Goal: Task Accomplishment & Management: Manage account settings

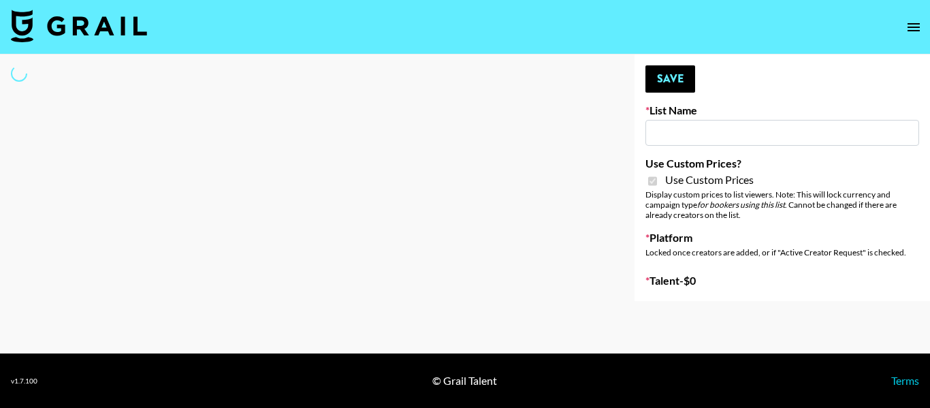
type input "House of Fab ([DATE])"
checkbox input "true"
select select "Brand"
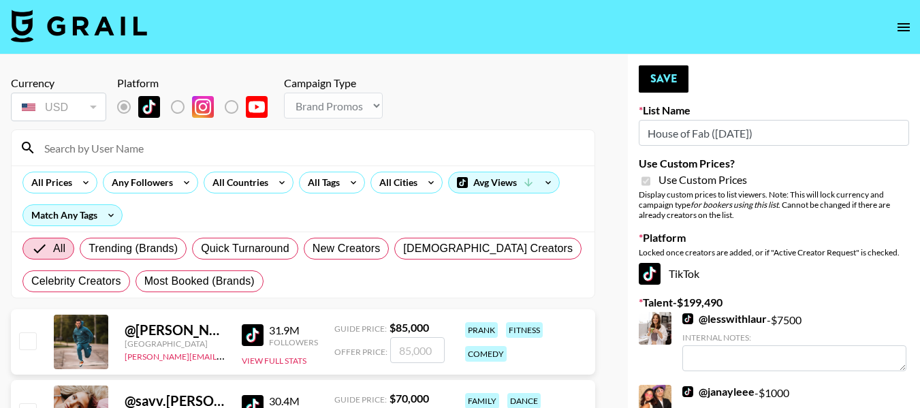
click at [191, 140] on input at bounding box center [311, 148] width 550 height 22
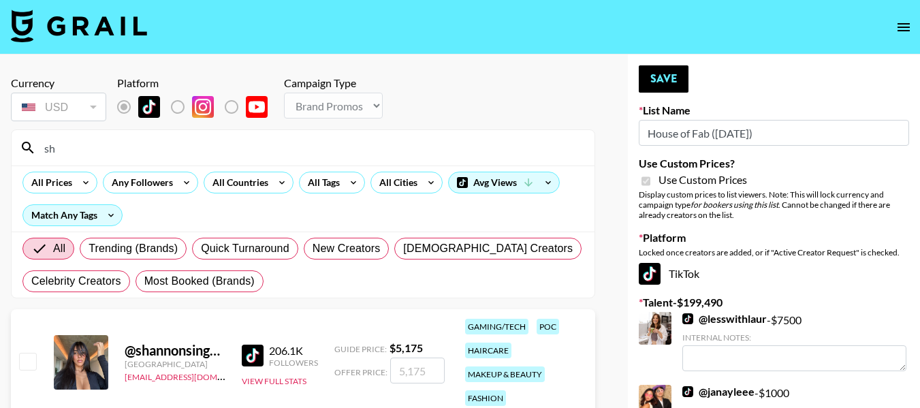
type input "s"
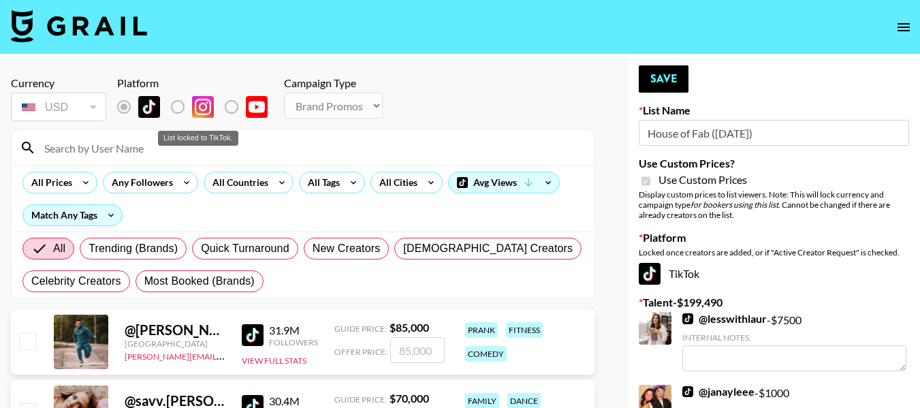
click at [236, 103] on label "List locked to TikTok." at bounding box center [242, 107] width 50 height 29
click at [233, 108] on label "List locked to TikTok." at bounding box center [242, 107] width 50 height 29
click at [137, 154] on input at bounding box center [311, 148] width 550 height 22
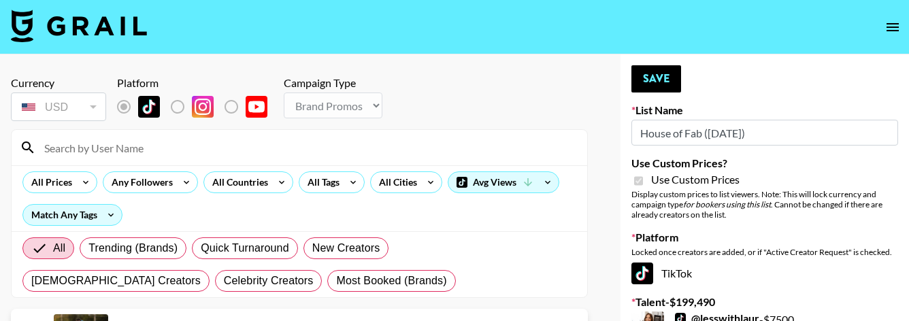
click at [127, 148] on input at bounding box center [307, 148] width 543 height 22
click at [127, 148] on input "designer" at bounding box center [307, 148] width 543 height 22
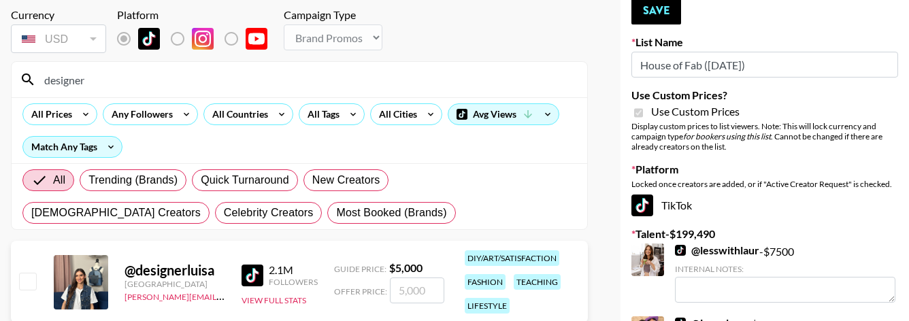
scroll to position [136, 0]
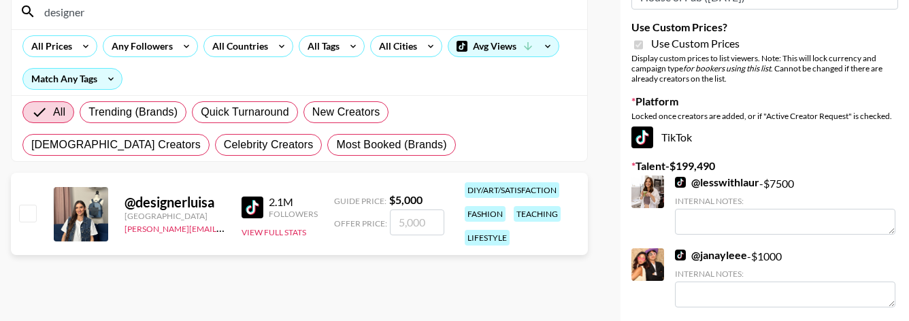
type input "designer"
click at [406, 222] on input "number" at bounding box center [417, 223] width 54 height 26
type input "5"
checkbox input "true"
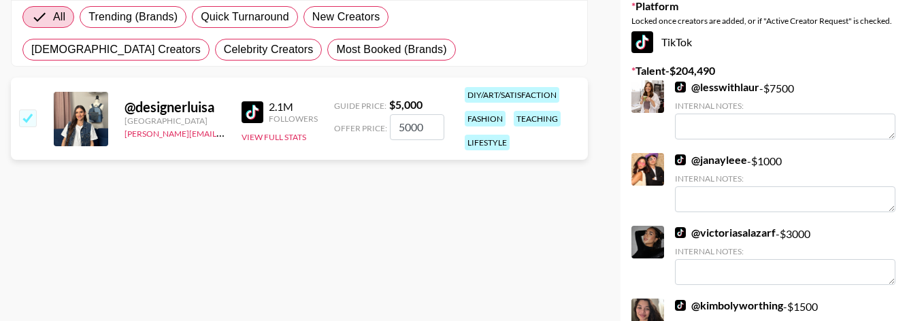
scroll to position [272, 0]
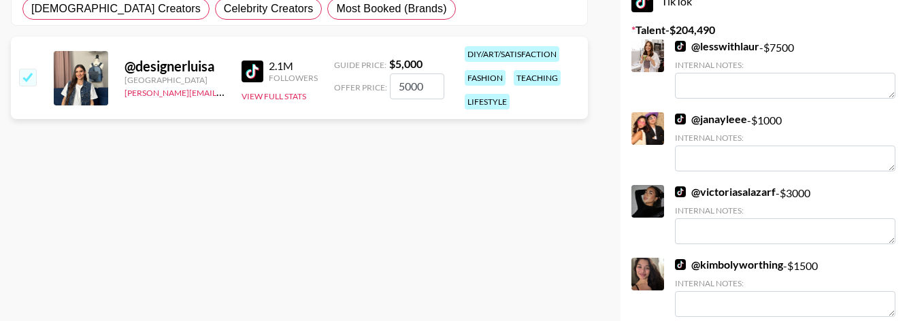
click at [429, 88] on input "5000" at bounding box center [417, 87] width 54 height 26
type input "5"
checkbox input "false"
type input "5"
checkbox input "true"
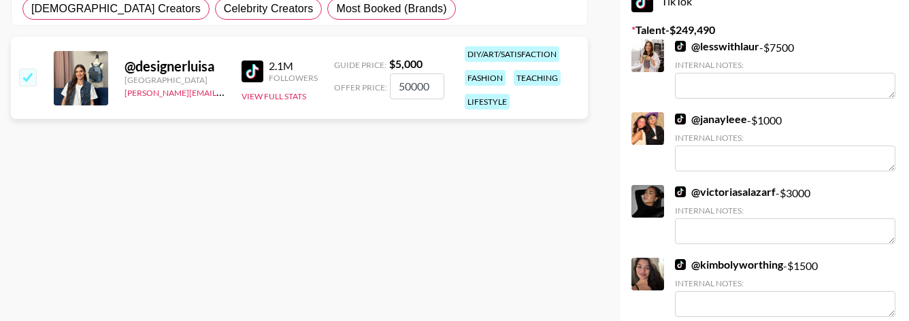
type input "5000"
click at [398, 82] on input "5000" at bounding box center [417, 87] width 54 height 26
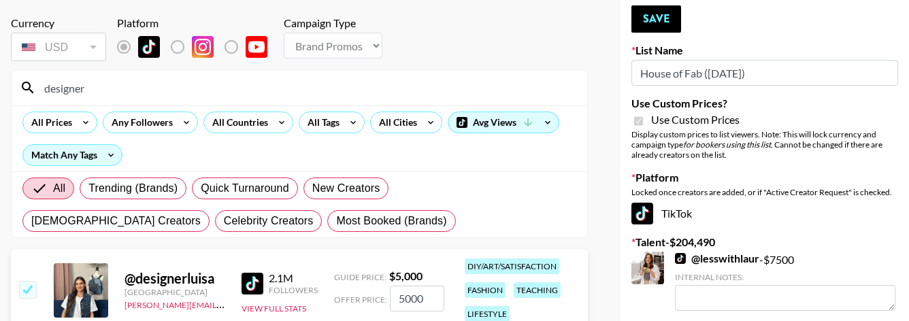
scroll to position [0, 0]
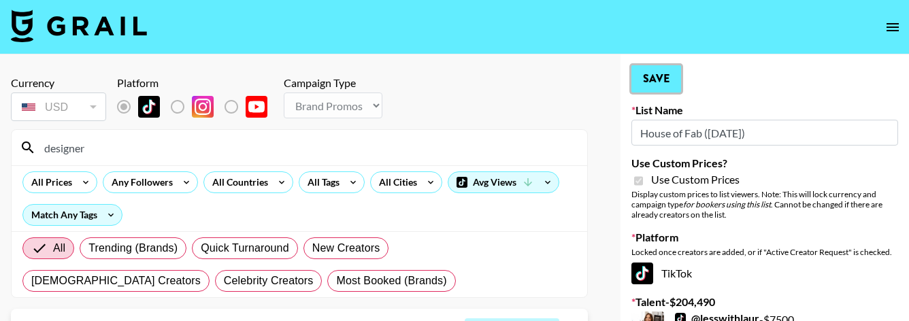
click at [651, 76] on button "Save" at bounding box center [657, 78] width 50 height 27
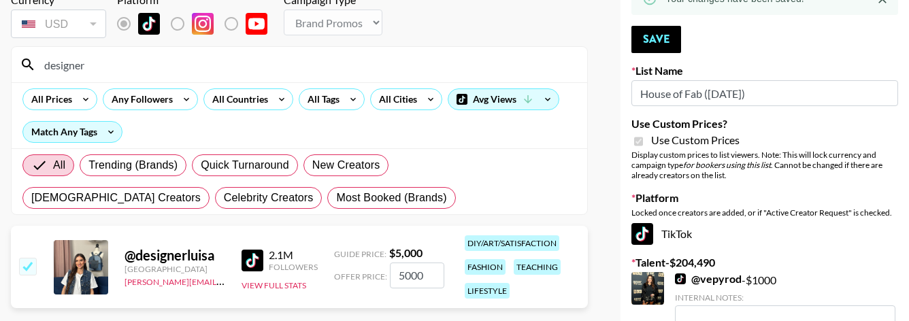
scroll to position [68, 0]
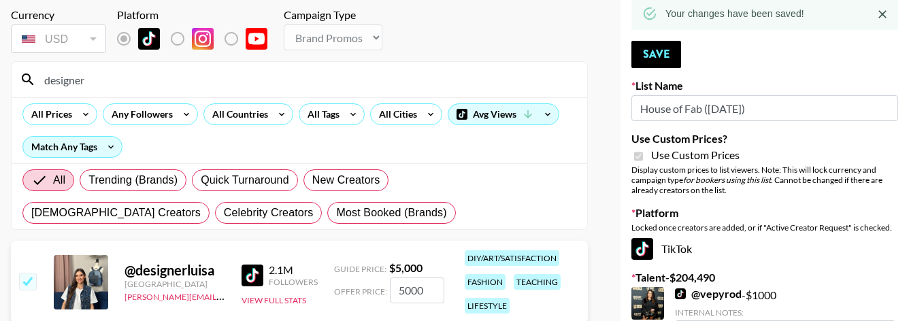
click at [110, 78] on input "designer" at bounding box center [307, 80] width 543 height 22
type input "d"
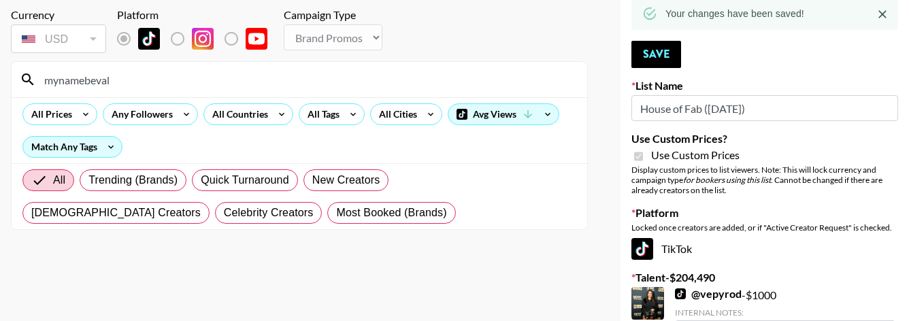
click at [212, 76] on input "mynamebeval" at bounding box center [307, 80] width 543 height 22
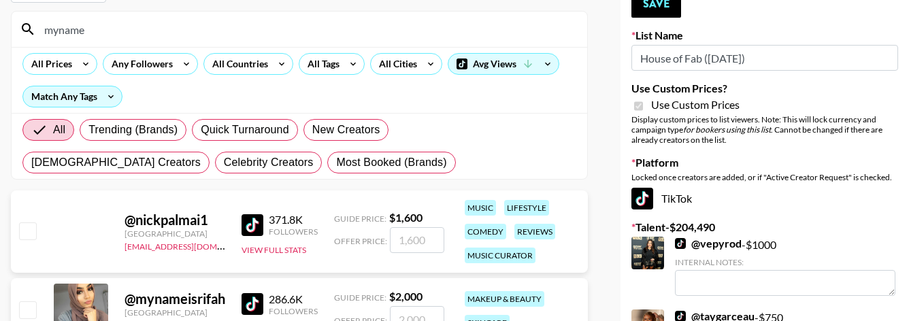
scroll to position [85, 0]
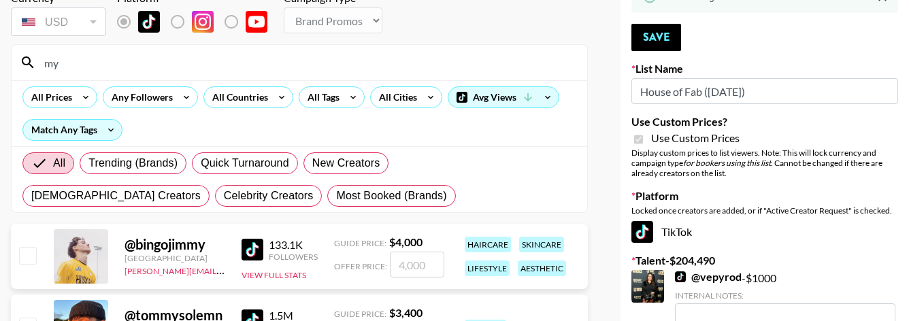
type input "m"
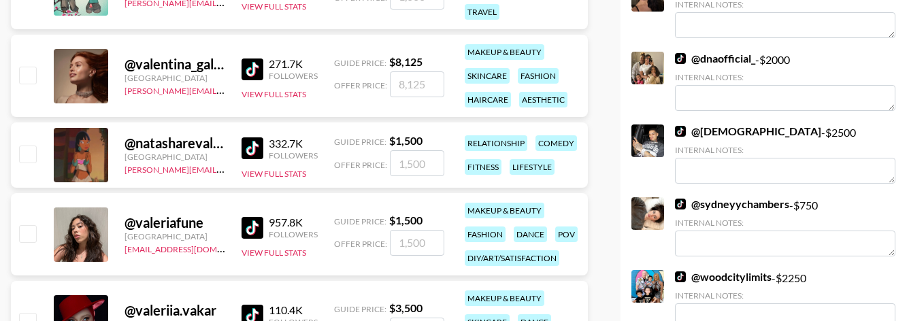
scroll to position [1742, 0]
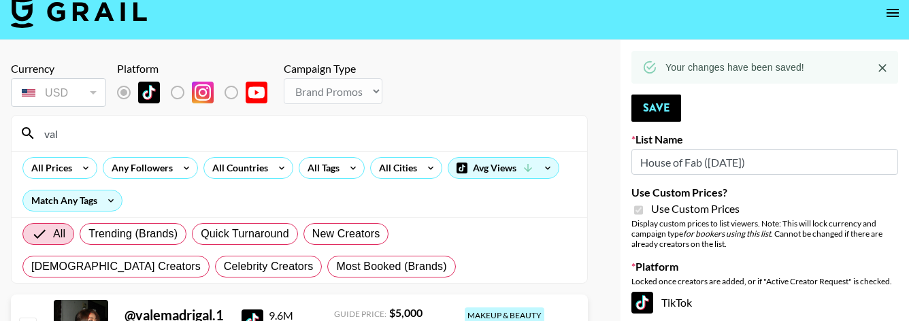
scroll to position [0, 0]
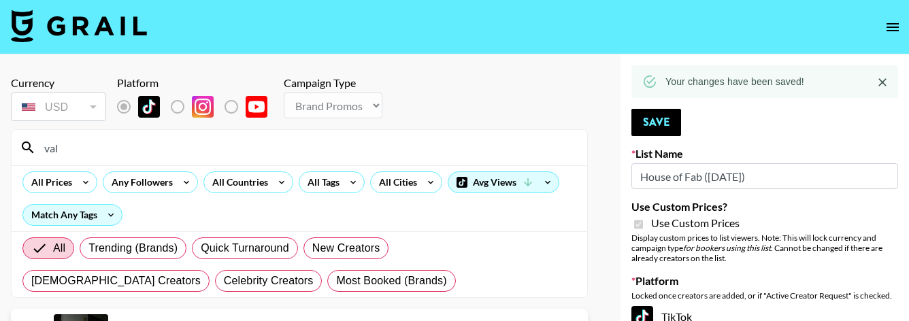
click at [73, 142] on input "val" at bounding box center [307, 148] width 543 height 22
type input "v"
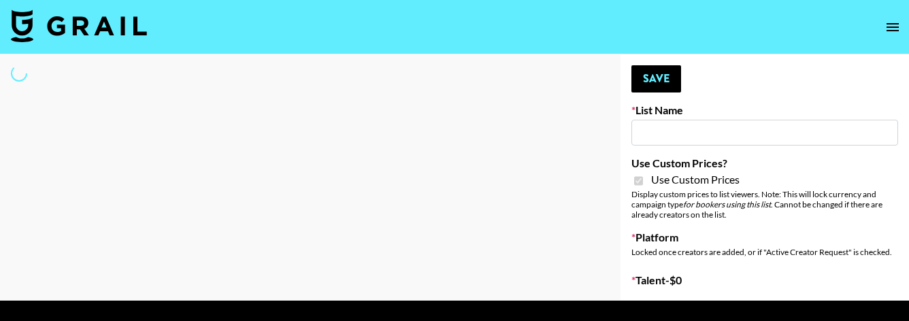
type input "House of Fab (9th Sept)"
checkbox input "true"
select select "Brand"
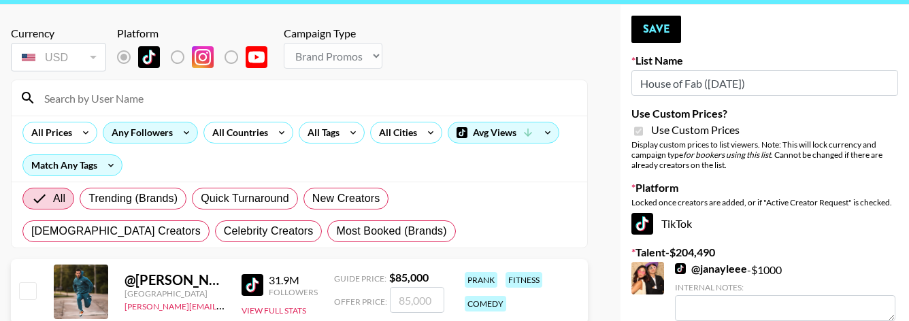
scroll to position [68, 0]
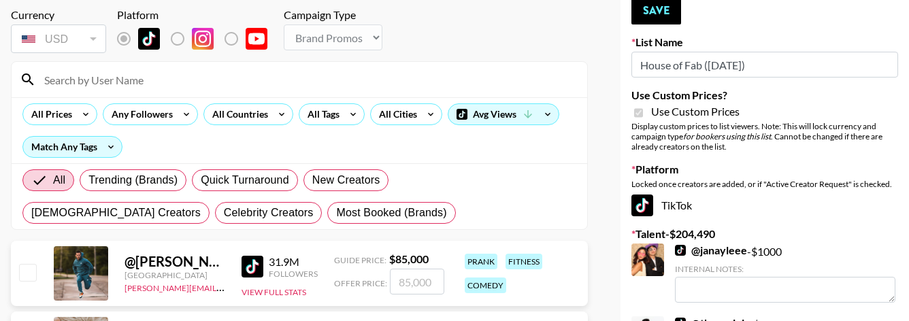
click at [130, 81] on input at bounding box center [307, 80] width 543 height 22
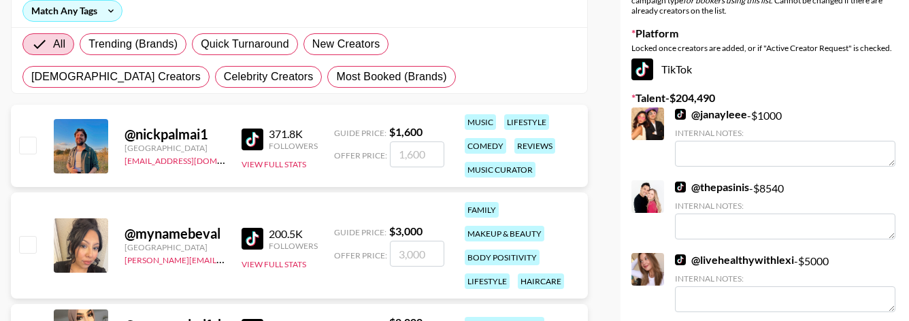
scroll to position [272, 0]
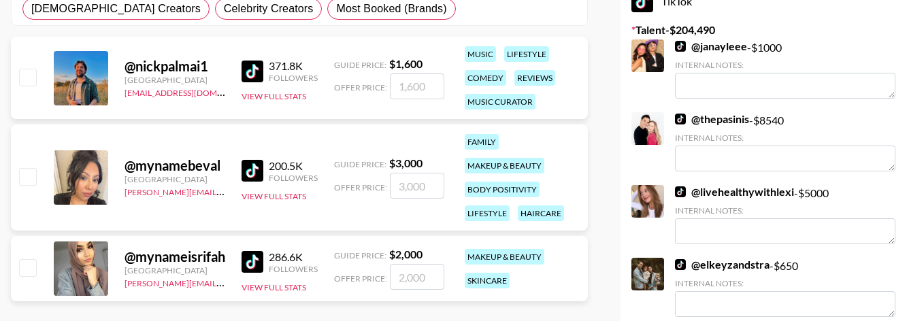
type input "myname"
click at [416, 190] on input "number" at bounding box center [417, 186] width 54 height 26
type input "3"
checkbox input "true"
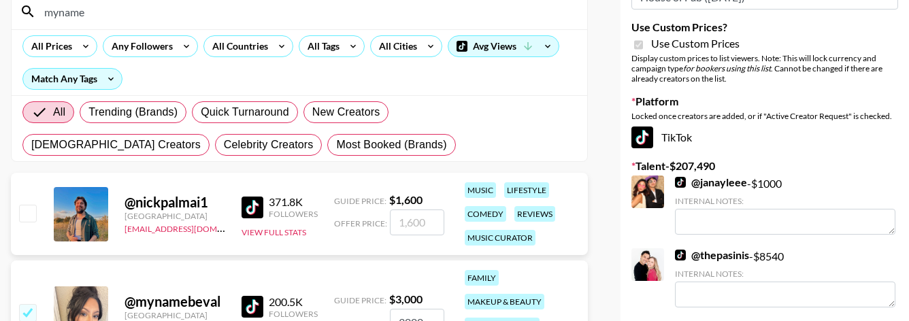
scroll to position [68, 0]
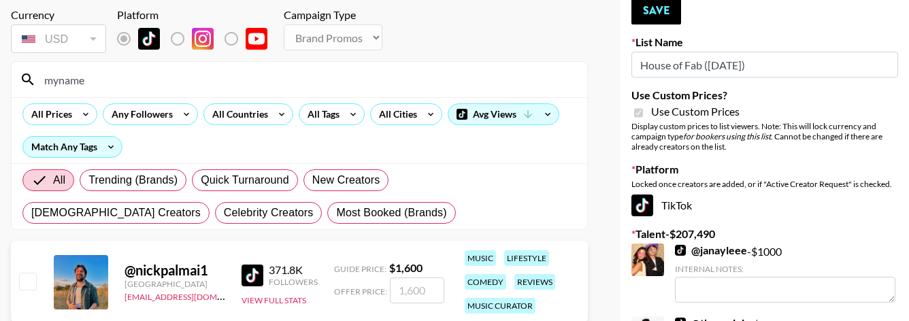
type input "3000"
click at [133, 82] on input "myname" at bounding box center [307, 80] width 543 height 22
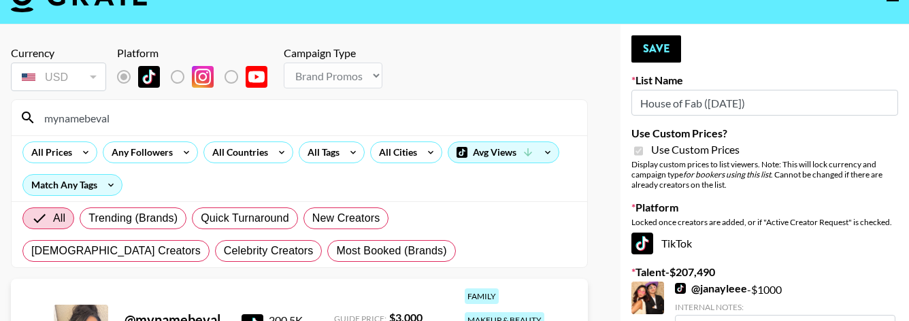
scroll to position [0, 0]
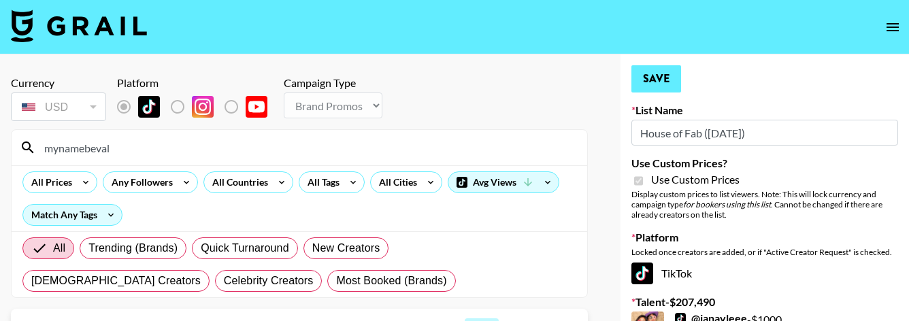
type input "mynamebeval"
click at [659, 86] on button "Save" at bounding box center [657, 78] width 50 height 27
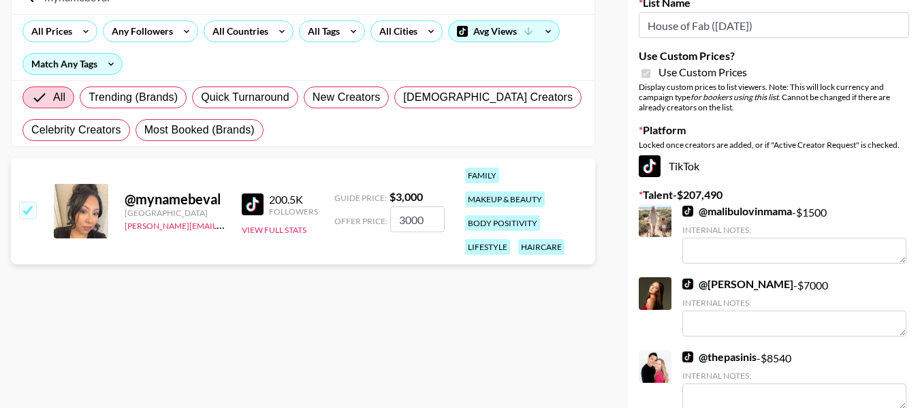
scroll to position [147, 0]
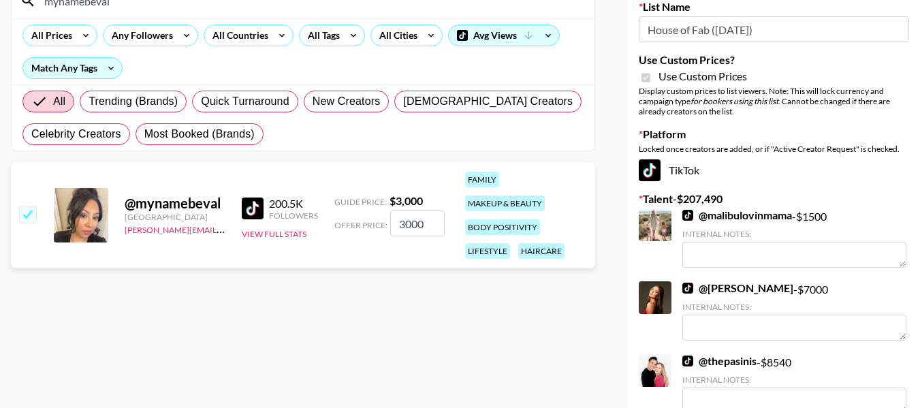
click at [31, 206] on input "checkbox" at bounding box center [27, 214] width 16 height 16
checkbox input "false"
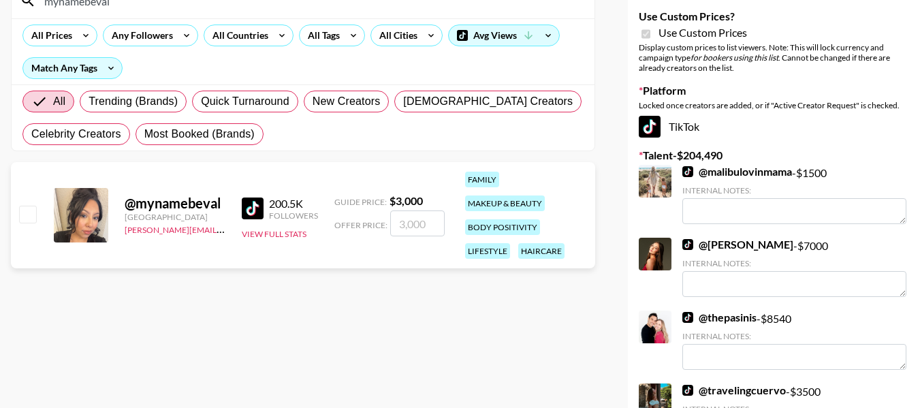
click at [31, 206] on input "checkbox" at bounding box center [27, 214] width 16 height 16
checkbox input "true"
type input "3000"
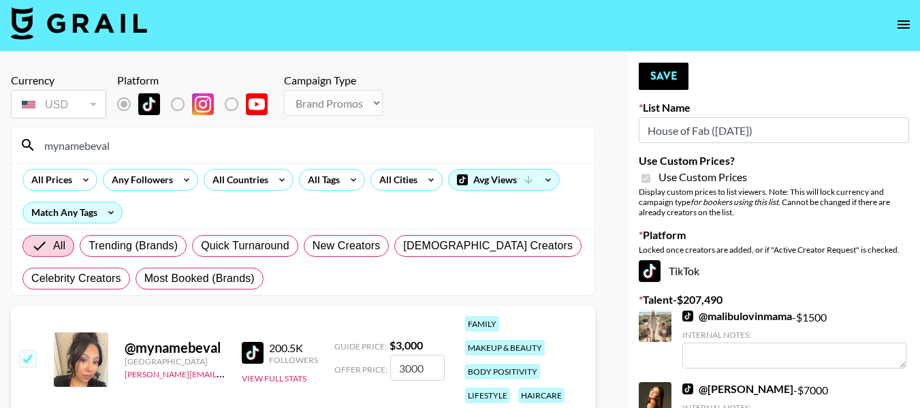
scroll to position [0, 0]
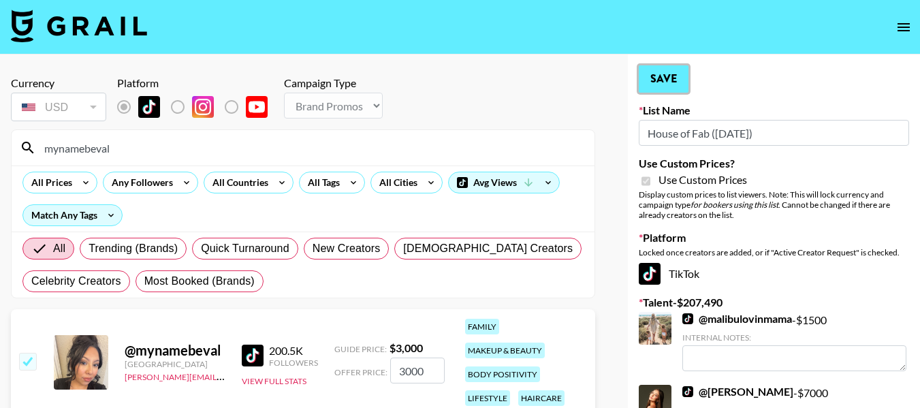
click at [660, 74] on button "Save" at bounding box center [663, 78] width 50 height 27
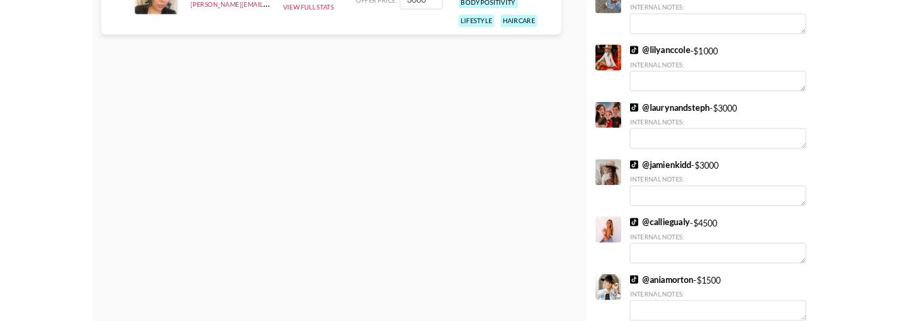
scroll to position [408, 0]
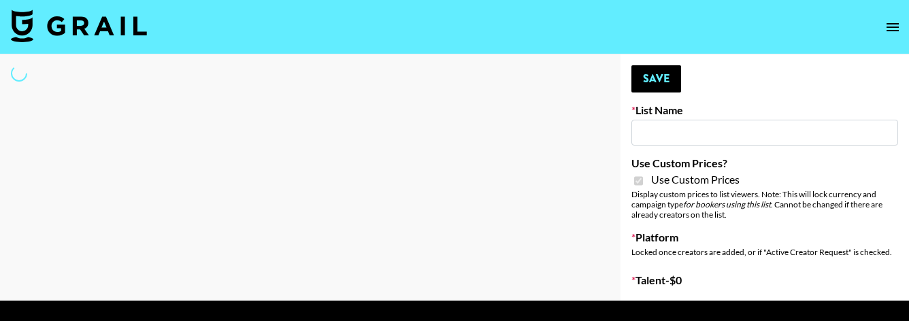
type input "Cancerguard ([DATE])"
checkbox input "true"
select select "Brand"
type input "Super Power ([DATE])"
checkbox input "true"
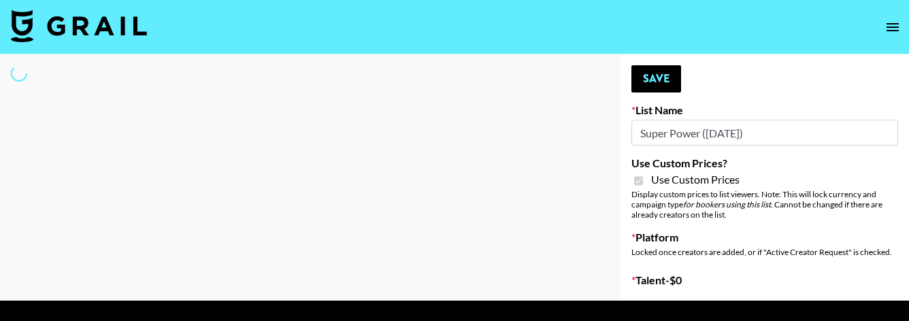
select select "Brand"
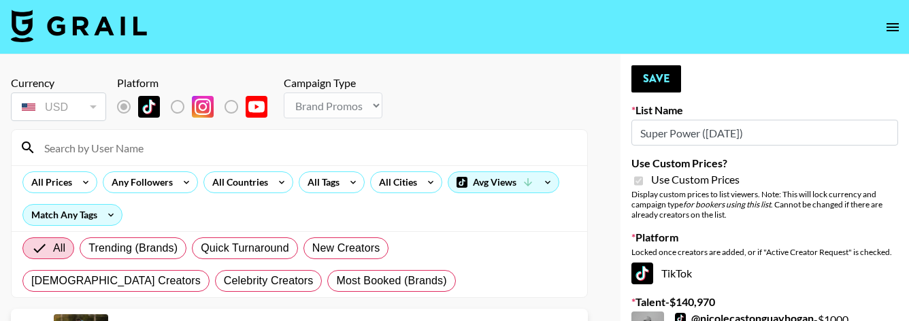
click at [184, 144] on input at bounding box center [307, 148] width 543 height 22
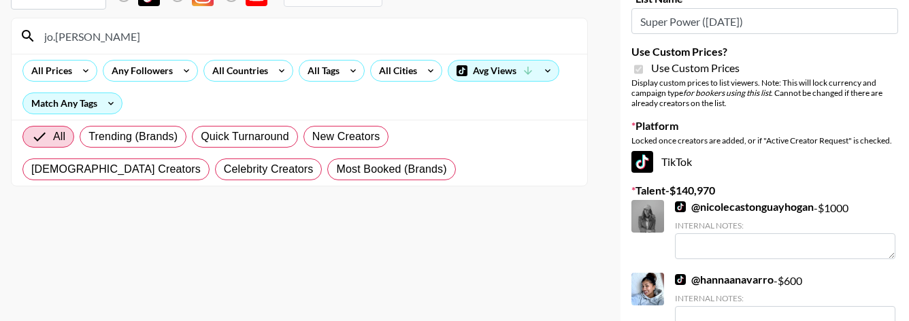
scroll to position [68, 0]
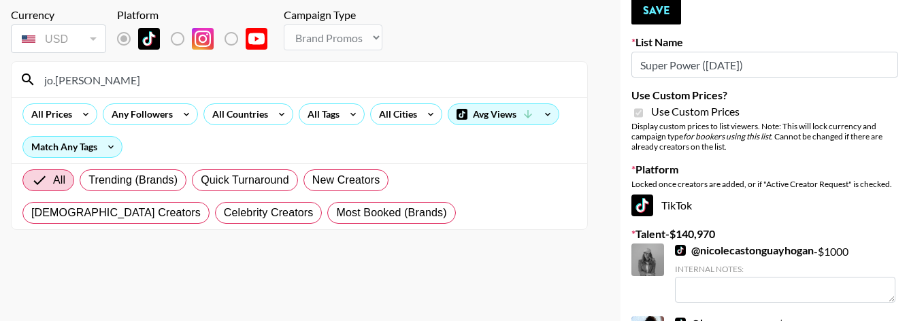
type input "jo.[PERSON_NAME]"
click at [137, 80] on input "jo.anne" at bounding box center [307, 80] width 543 height 22
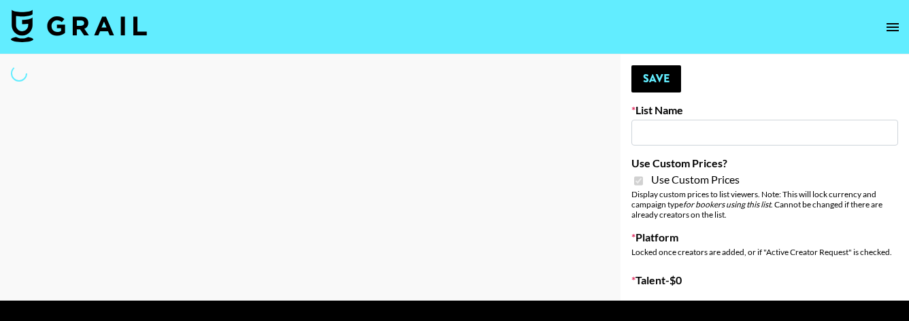
type input "Super Power ([DATE])"
checkbox input "true"
select select "Brand"
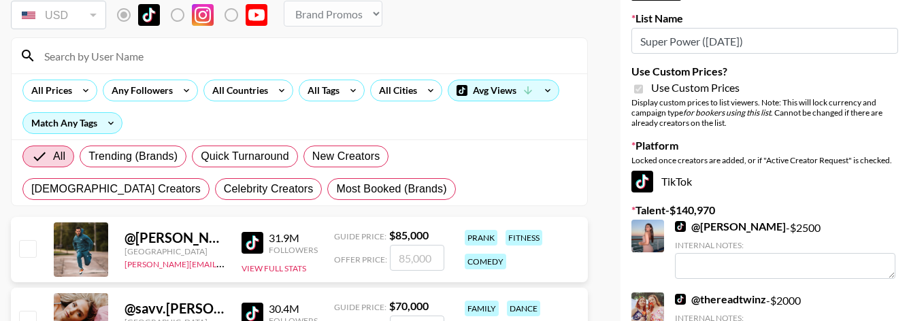
scroll to position [68, 0]
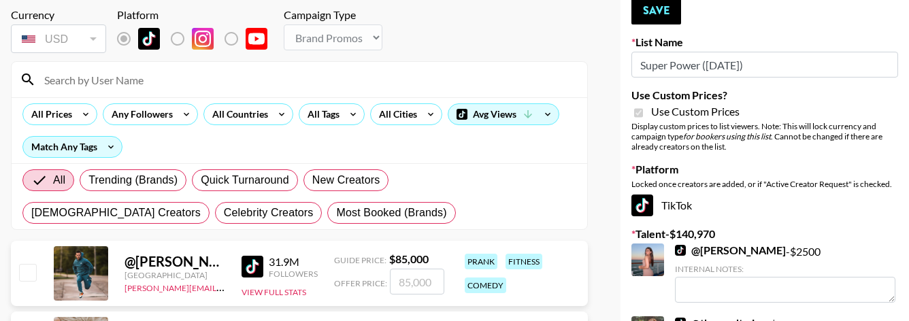
click at [165, 77] on input at bounding box center [307, 80] width 543 height 22
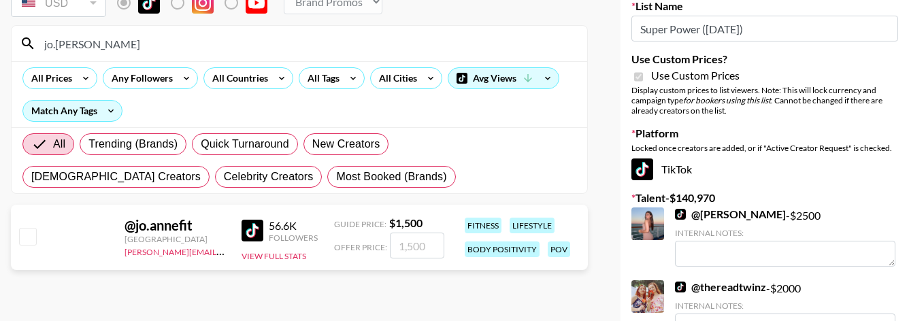
scroll to position [136, 0]
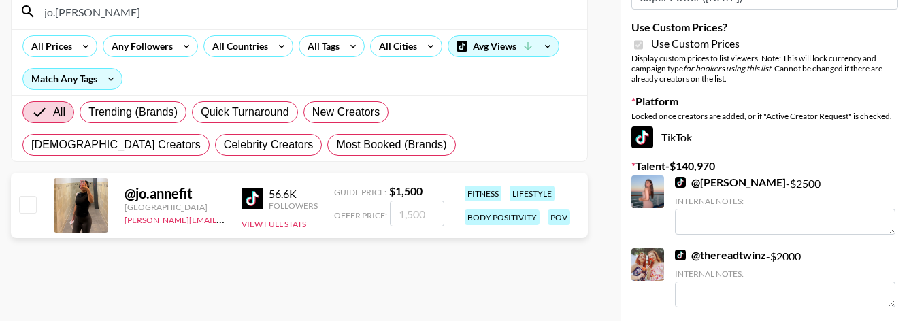
type input "jo.[PERSON_NAME]"
click at [421, 221] on input "number" at bounding box center [417, 214] width 54 height 26
type input "1"
checkbox input "true"
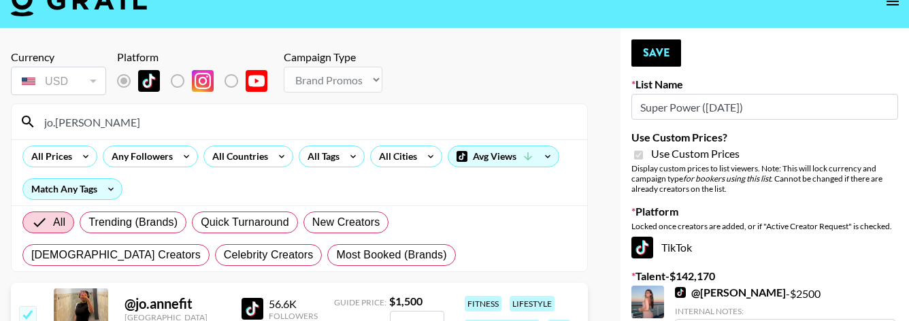
scroll to position [0, 0]
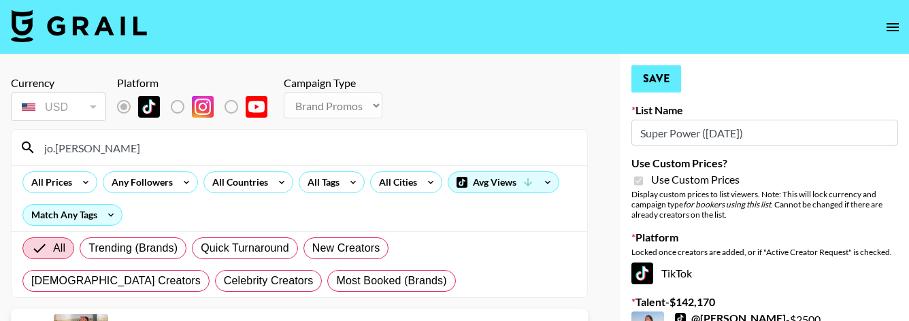
type input "1200"
click at [659, 90] on button "Save" at bounding box center [657, 78] width 50 height 27
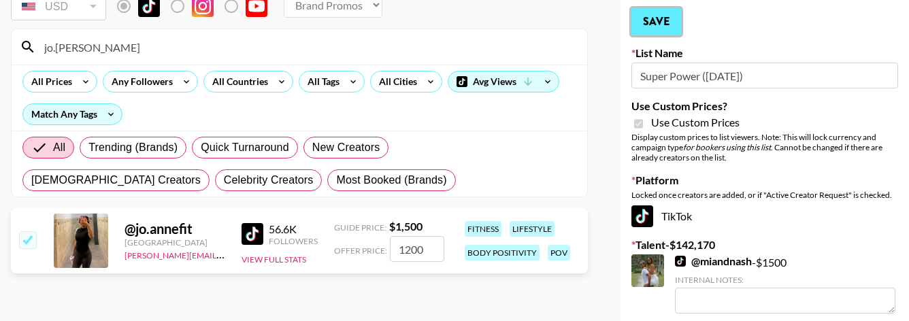
scroll to position [68, 0]
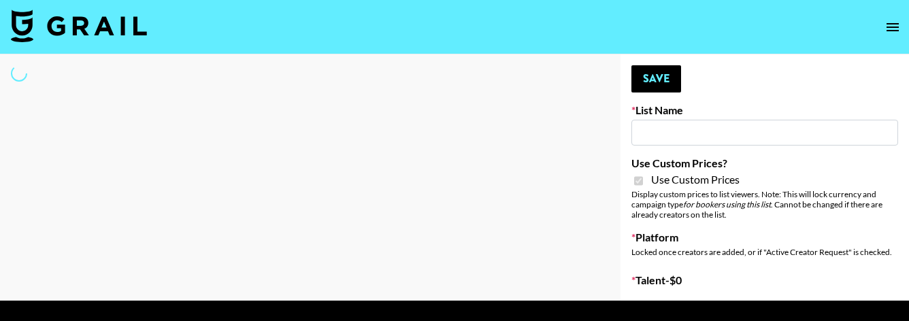
select select "Brand"
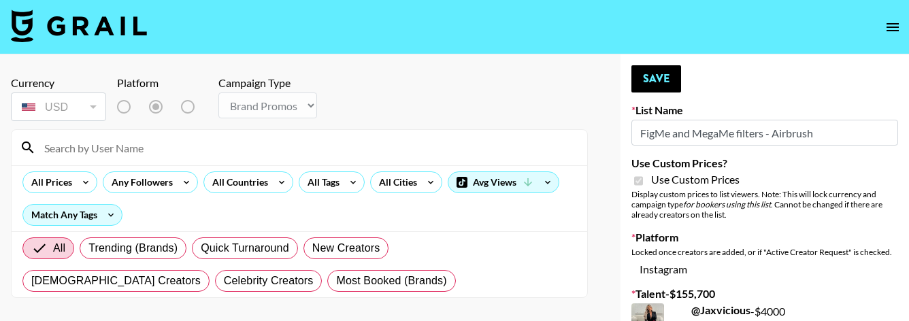
type input "FigMe and MegaMe filters - Airbrush"
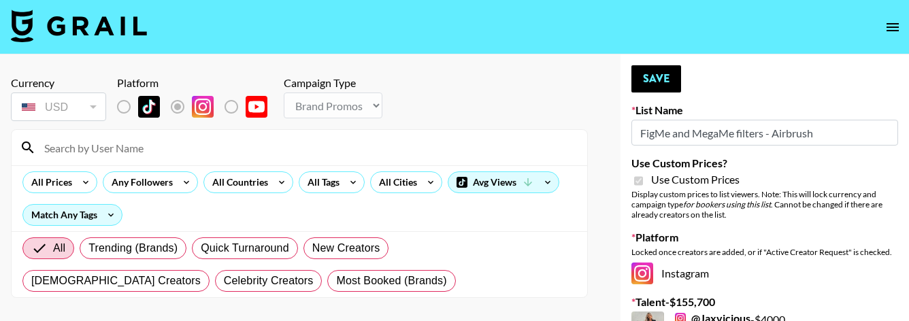
checkbox input "true"
click at [194, 142] on input at bounding box center [307, 148] width 543 height 22
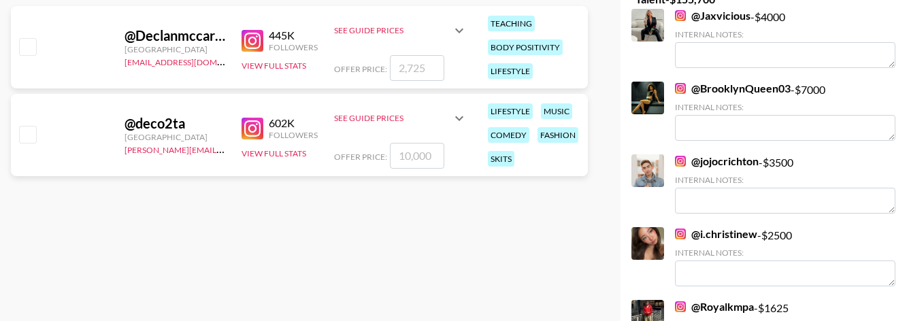
scroll to position [272, 0]
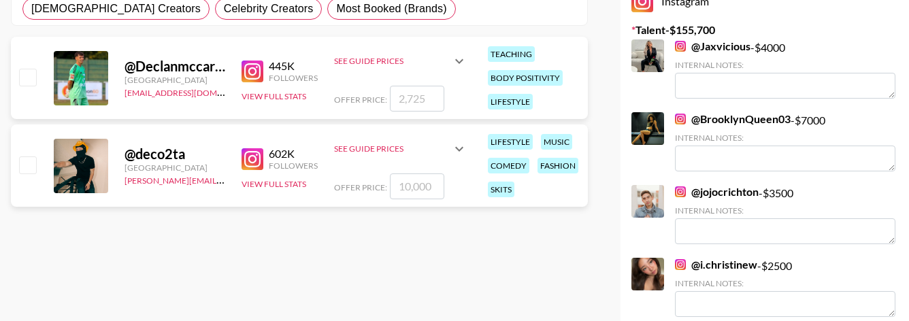
type input "dec"
click at [413, 186] on input "number" at bounding box center [417, 187] width 54 height 26
click at [455, 150] on icon at bounding box center [459, 149] width 16 height 16
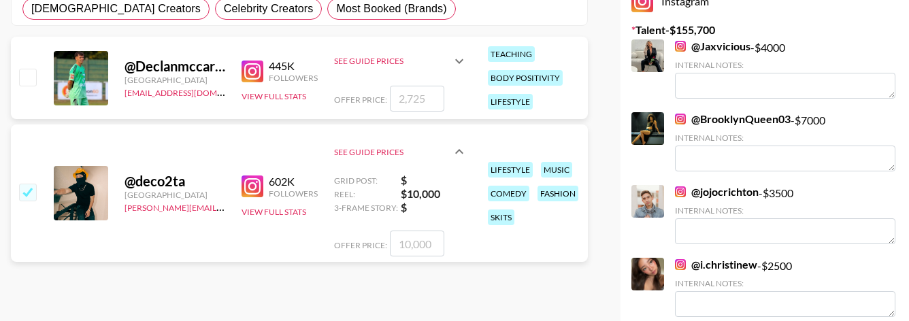
checkbox input "true"
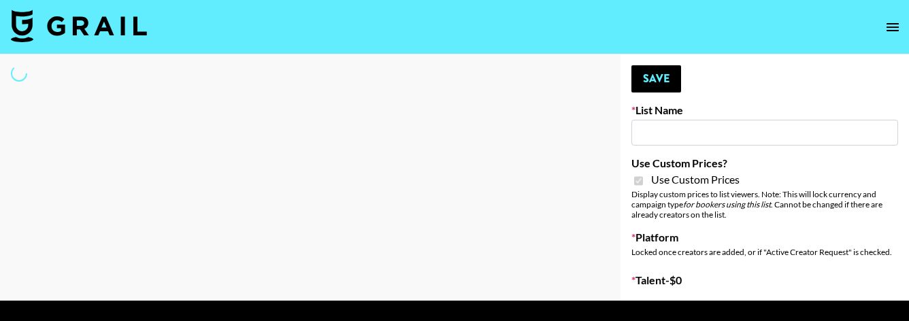
type input "FigMe and MegaMe filters - Airbrush"
checkbox input "true"
select select "Brand"
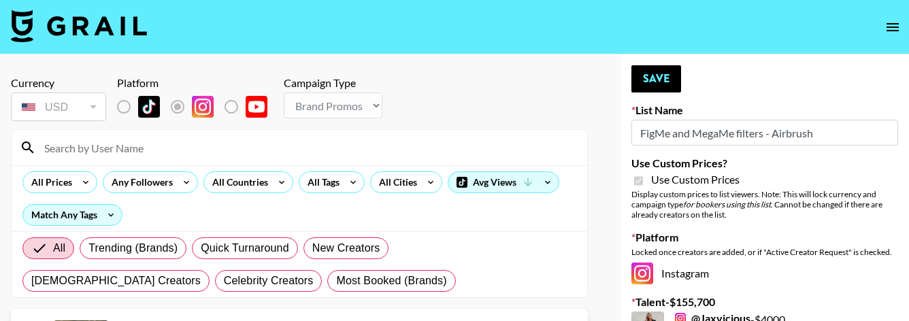
drag, startPoint x: 633, startPoint y: 7, endPoint x: 626, endPoint y: 14, distance: 9.7
click at [633, 7] on nav at bounding box center [454, 27] width 909 height 54
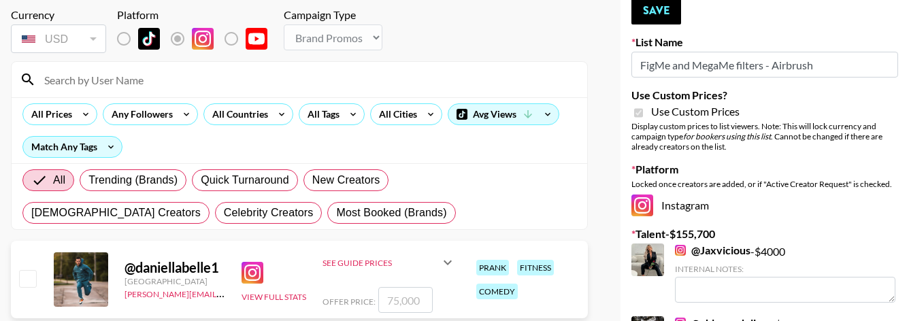
click at [131, 80] on input at bounding box center [307, 80] width 543 height 22
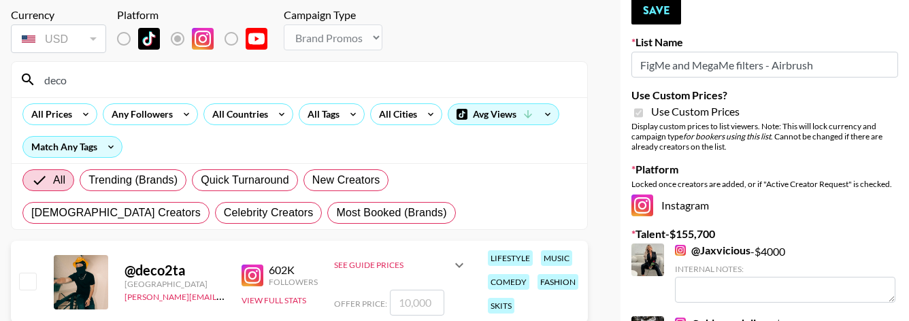
scroll to position [136, 0]
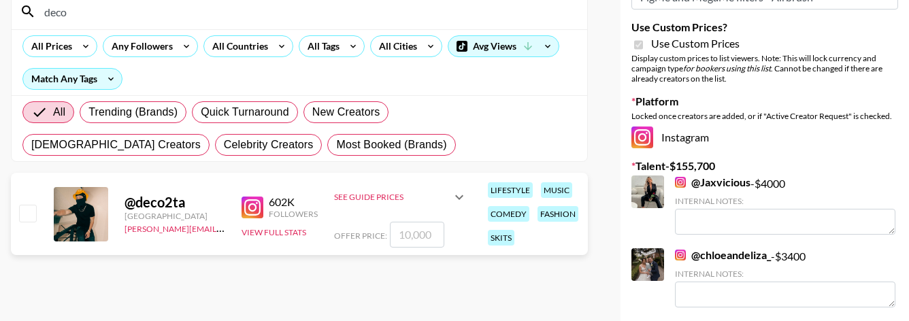
type input "deco"
click at [414, 238] on input "number" at bounding box center [417, 235] width 54 height 26
type input "5"
checkbox input "true"
type input "5"
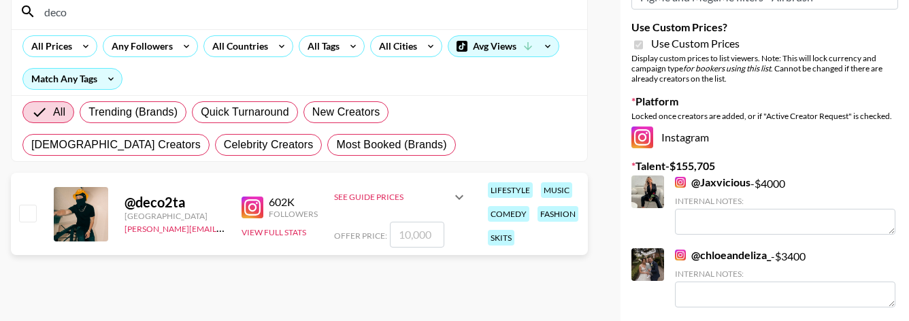
checkbox input "false"
type input "7"
checkbox input "true"
drag, startPoint x: 428, startPoint y: 238, endPoint x: 386, endPoint y: 231, distance: 42.6
click at [386, 231] on div "Offer Price: 7000" at bounding box center [400, 235] width 133 height 26
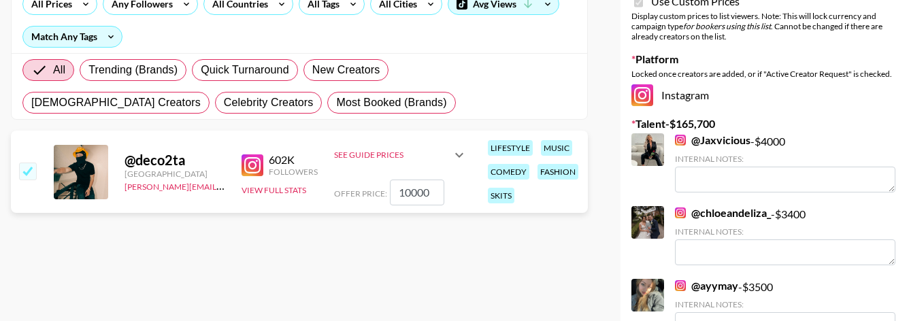
scroll to position [204, 0]
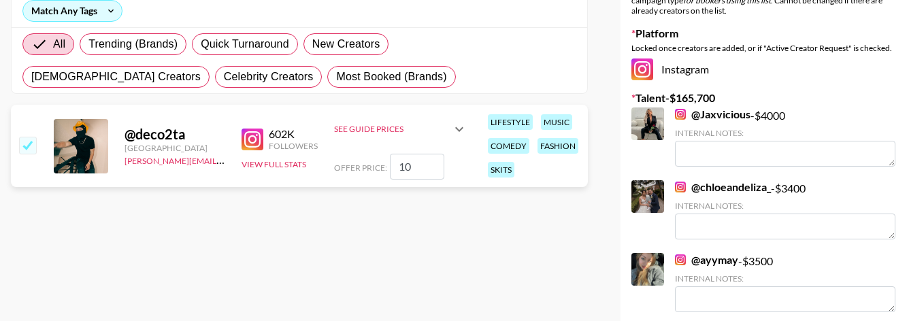
type input "1"
checkbox input "false"
type input "7"
checkbox input "true"
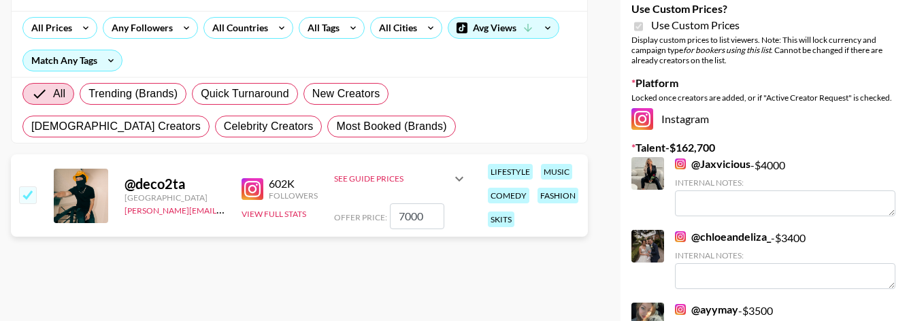
scroll to position [136, 0]
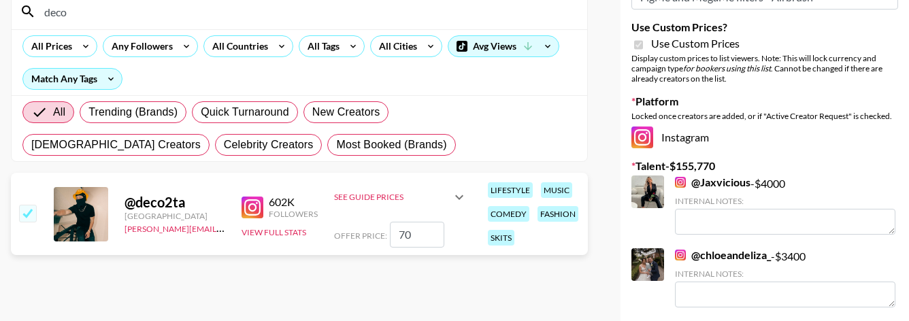
type input "7"
checkbox input "false"
type input "5"
checkbox input "true"
type input "5000"
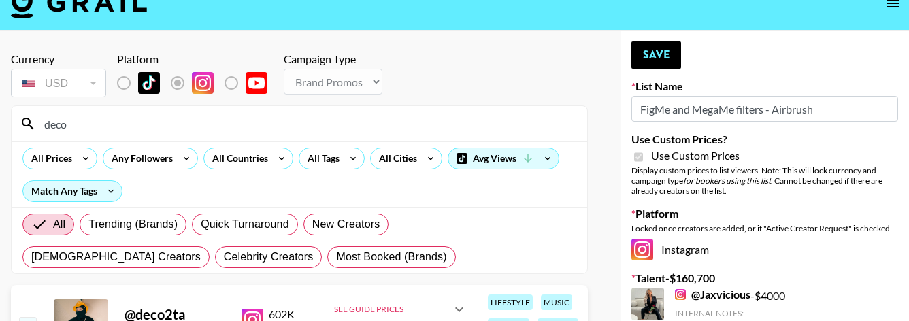
scroll to position [0, 0]
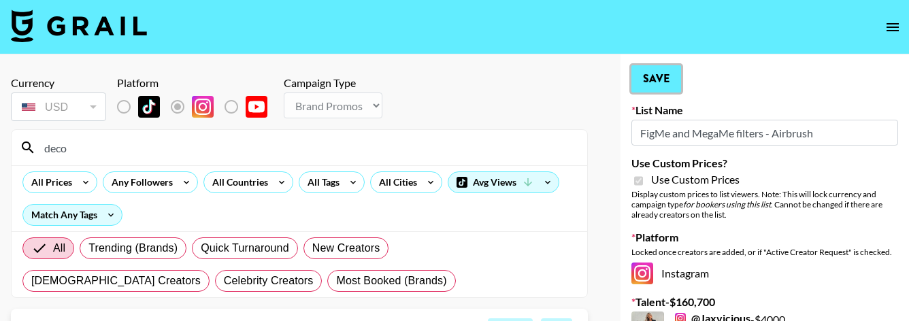
drag, startPoint x: 666, startPoint y: 83, endPoint x: 667, endPoint y: 90, distance: 6.9
click at [666, 82] on button "Save" at bounding box center [657, 78] width 50 height 27
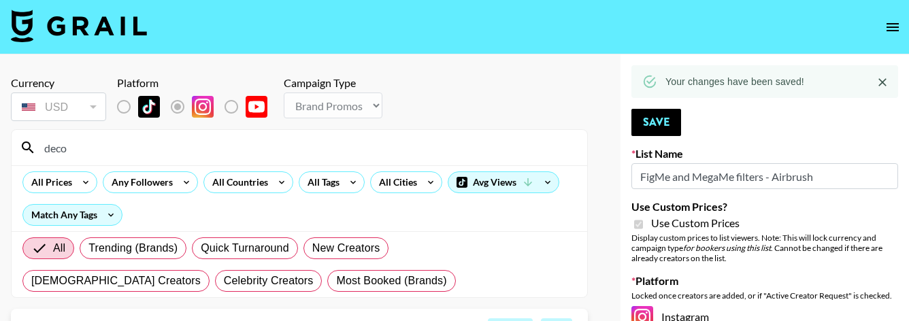
click at [173, 141] on input "deco" at bounding box center [307, 148] width 543 height 22
type input "d"
type input "r"
click at [193, 19] on nav at bounding box center [454, 27] width 909 height 54
click at [127, 146] on input at bounding box center [307, 148] width 543 height 22
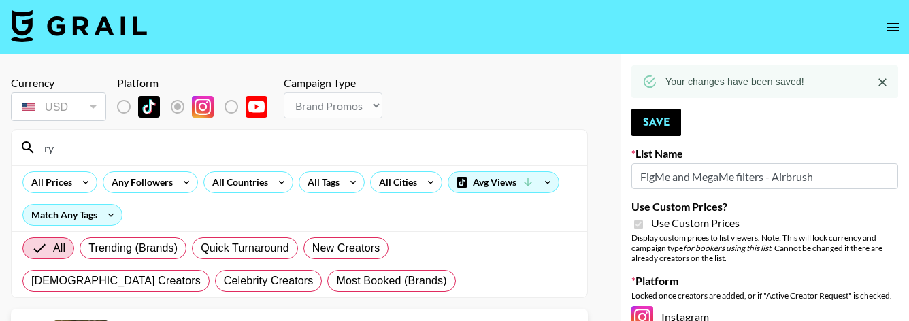
type input "rye"
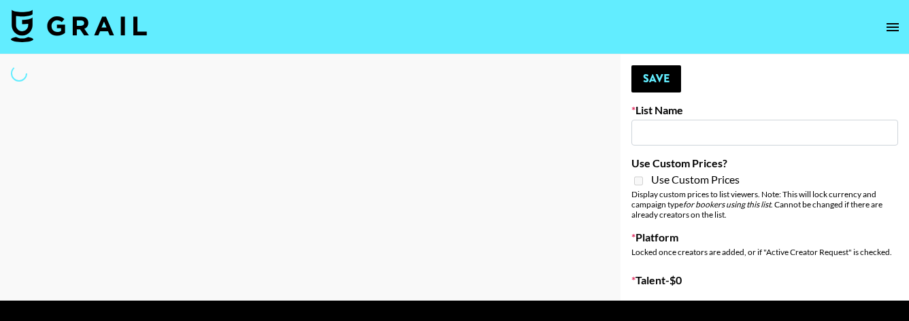
scroll to position [34, 0]
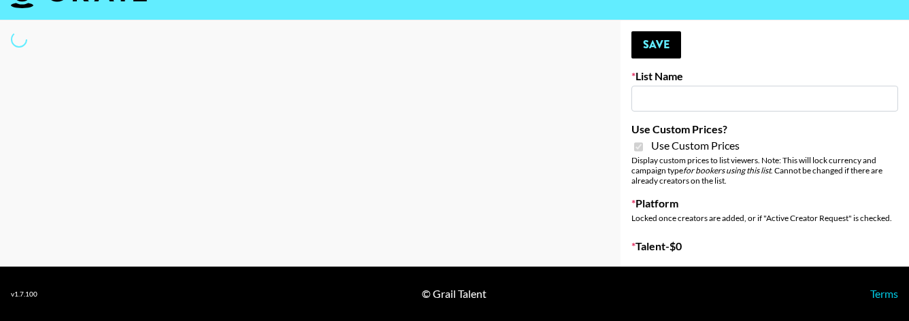
type input "FigMe and MegaMe filters - Airbrush"
checkbox input "true"
select select "Brand"
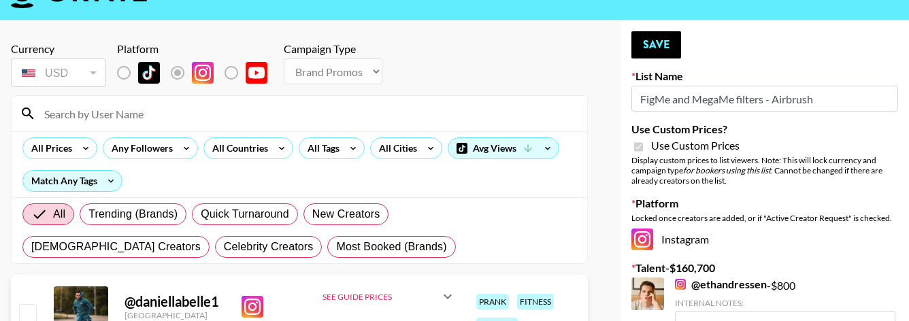
scroll to position [0, 0]
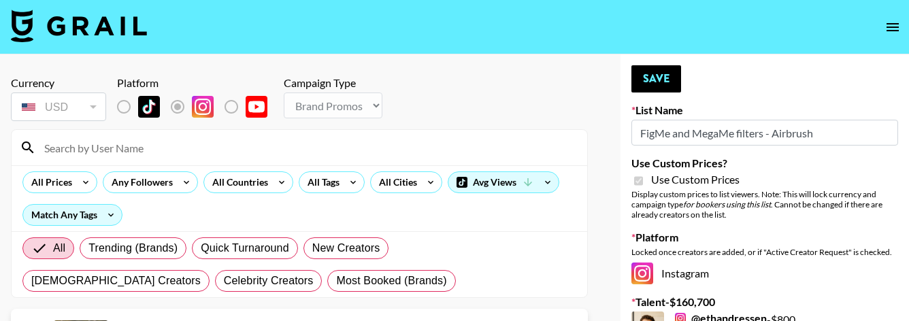
click at [142, 144] on input at bounding box center [307, 148] width 543 height 22
click at [96, 144] on input "ry" at bounding box center [307, 148] width 543 height 22
type input "r"
click at [95, 144] on input "SIM" at bounding box center [307, 148] width 543 height 22
type input "SIM"
